Goal: Navigation & Orientation: Find specific page/section

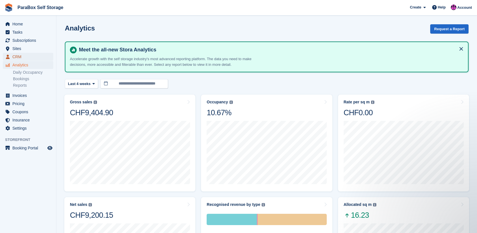
click at [38, 60] on span "CRM" at bounding box center [29, 57] width 34 height 8
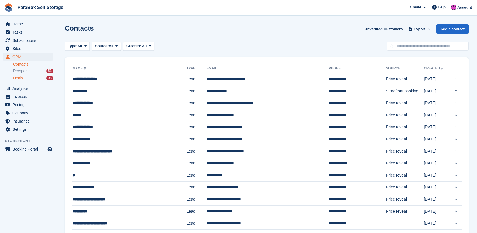
click at [35, 80] on div "Deals 93" at bounding box center [33, 77] width 40 height 5
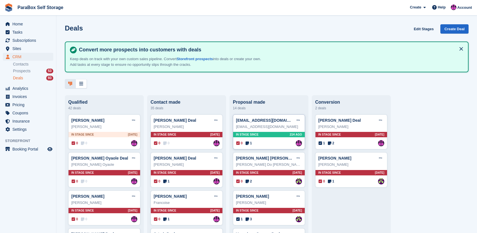
click at [273, 129] on div "[EMAIL_ADDRESS][DOMAIN_NAME]" at bounding box center [269, 127] width 66 height 6
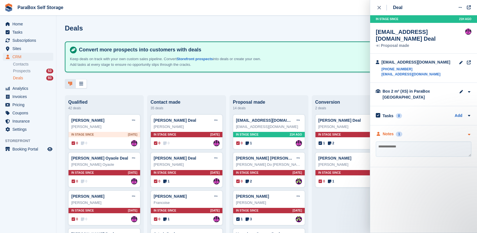
click at [395, 131] on div "Notes 1" at bounding box center [389, 134] width 27 height 6
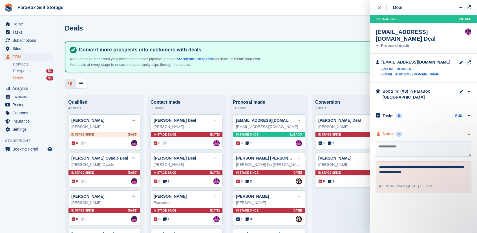
click at [395, 131] on div "Notes 1" at bounding box center [389, 134] width 27 height 6
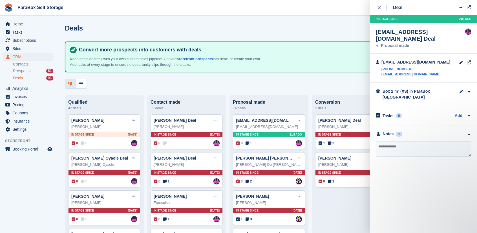
click at [397, 130] on div "**********" at bounding box center [423, 146] width 107 height 42
click at [392, 131] on div "Notes" at bounding box center [388, 134] width 11 height 6
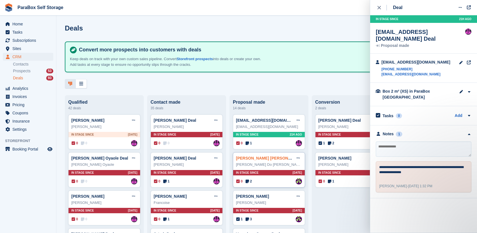
click at [276, 157] on link "[PERSON_NAME] [PERSON_NAME] Deal" at bounding box center [274, 158] width 77 height 5
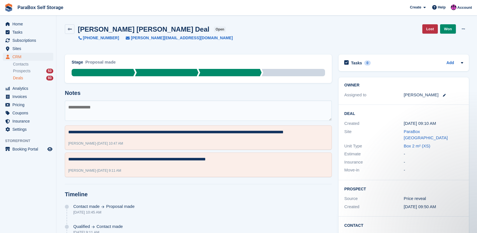
click at [75, 27] on div "[PERSON_NAME] [PERSON_NAME] Deal open" at bounding box center [149, 29] width 151 height 8
click at [73, 27] on link at bounding box center [70, 29] width 10 height 10
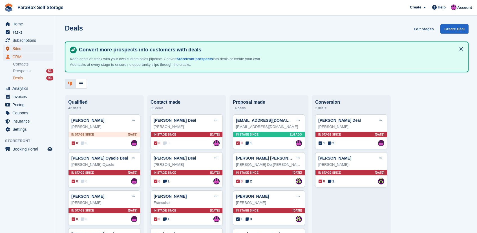
click at [23, 47] on span "Sites" at bounding box center [29, 49] width 34 height 8
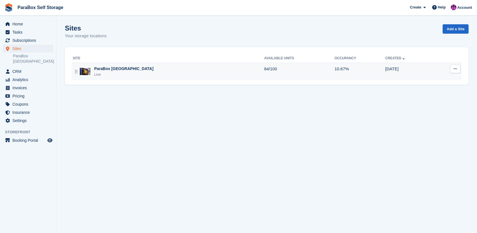
click at [121, 67] on div "ParaBox [GEOGRAPHIC_DATA]" at bounding box center [123, 69] width 59 height 6
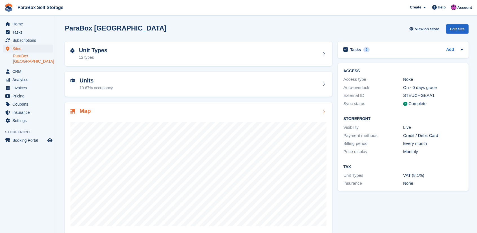
click at [149, 120] on div at bounding box center [199, 171] width 256 height 113
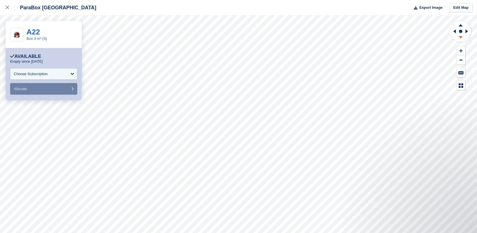
click at [464, 38] on icon at bounding box center [461, 38] width 15 height 7
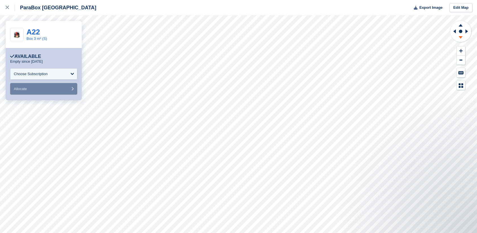
click at [464, 38] on icon at bounding box center [461, 38] width 15 height 7
click at [460, 40] on icon at bounding box center [461, 38] width 15 height 7
click at [459, 40] on icon at bounding box center [461, 38] width 15 height 7
click at [460, 40] on icon at bounding box center [461, 38] width 15 height 7
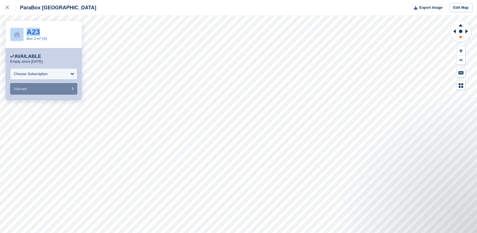
click at [460, 40] on icon at bounding box center [461, 38] width 15 height 7
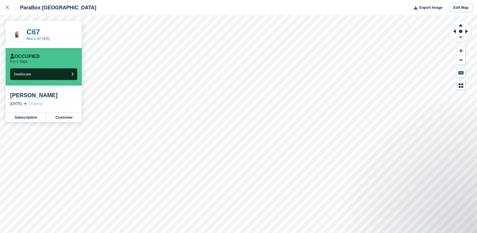
click at [459, 36] on icon at bounding box center [461, 38] width 15 height 7
